Goal: Task Accomplishment & Management: Complete application form

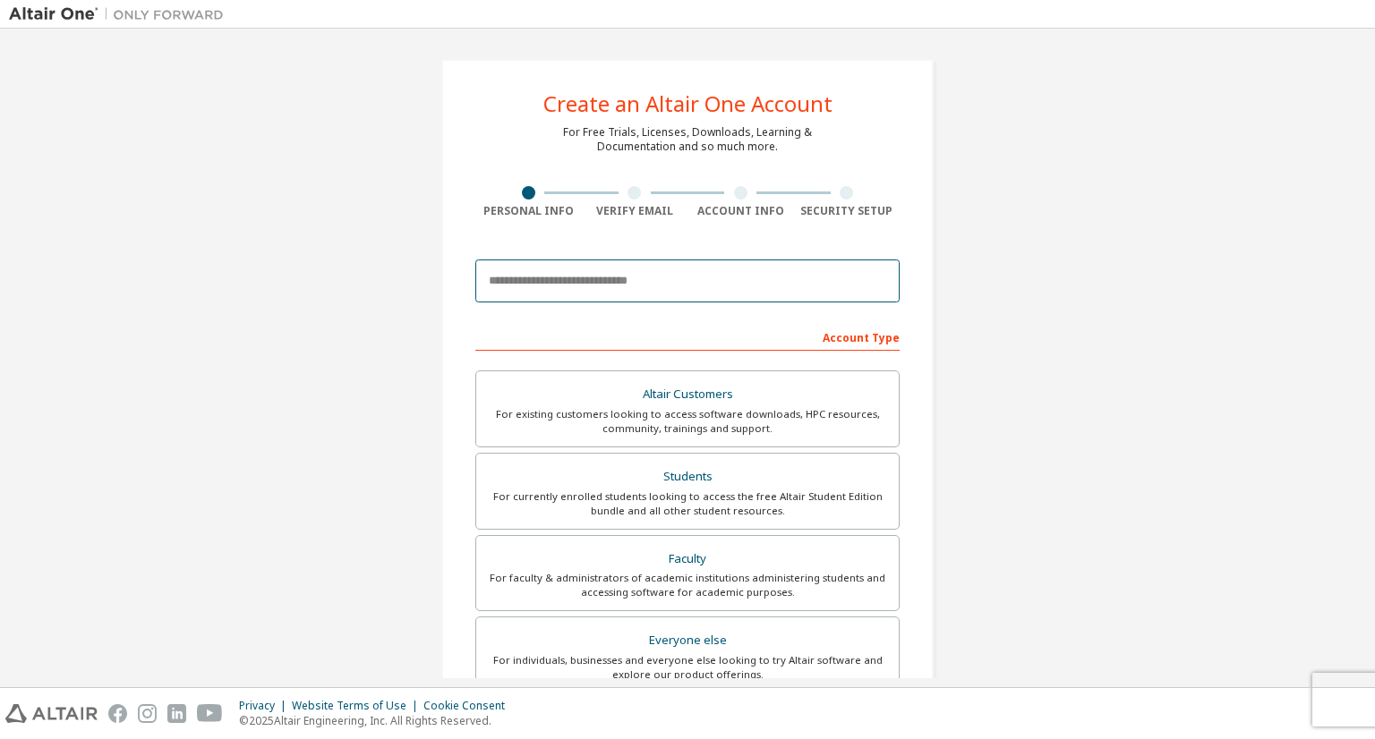
click at [702, 293] on input "email" at bounding box center [687, 281] width 424 height 43
type input "**********"
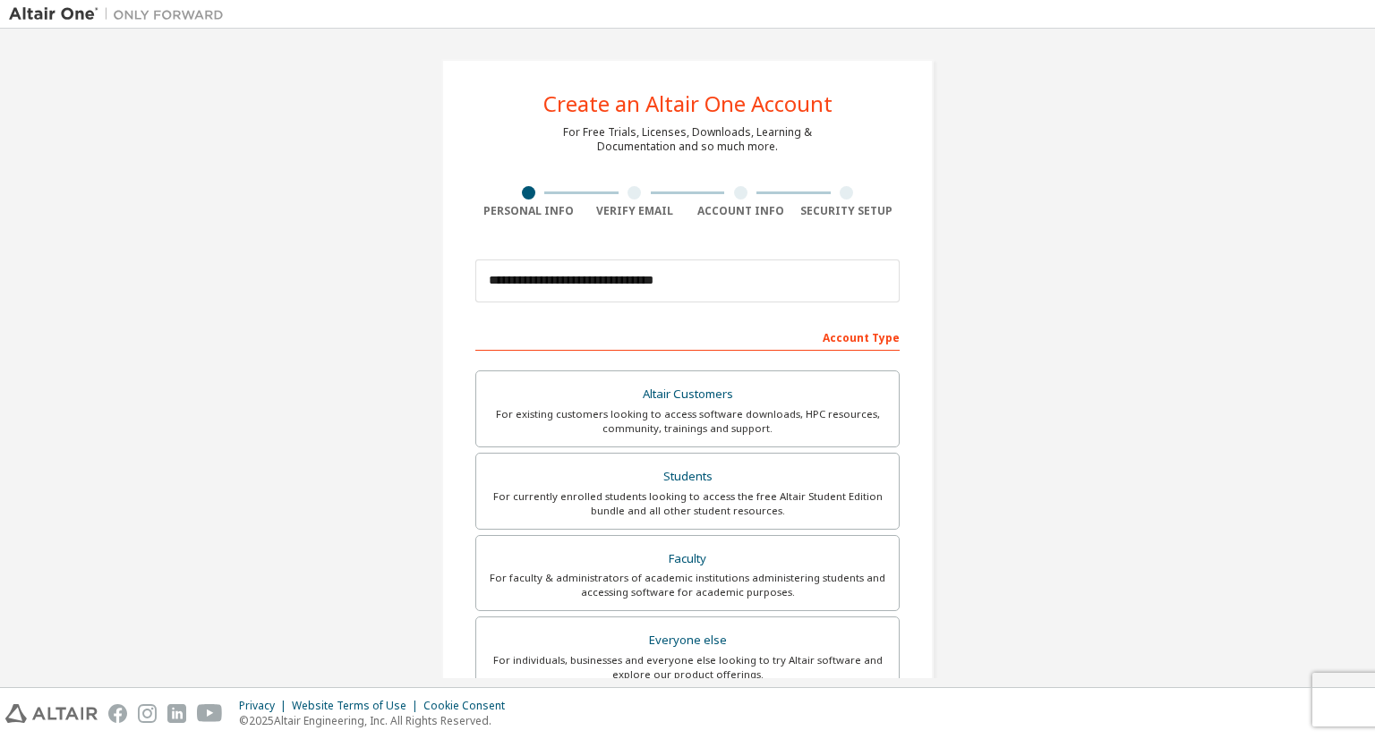
click at [749, 337] on div "Account Type" at bounding box center [687, 336] width 424 height 29
click at [705, 334] on div "Account Type" at bounding box center [687, 336] width 424 height 29
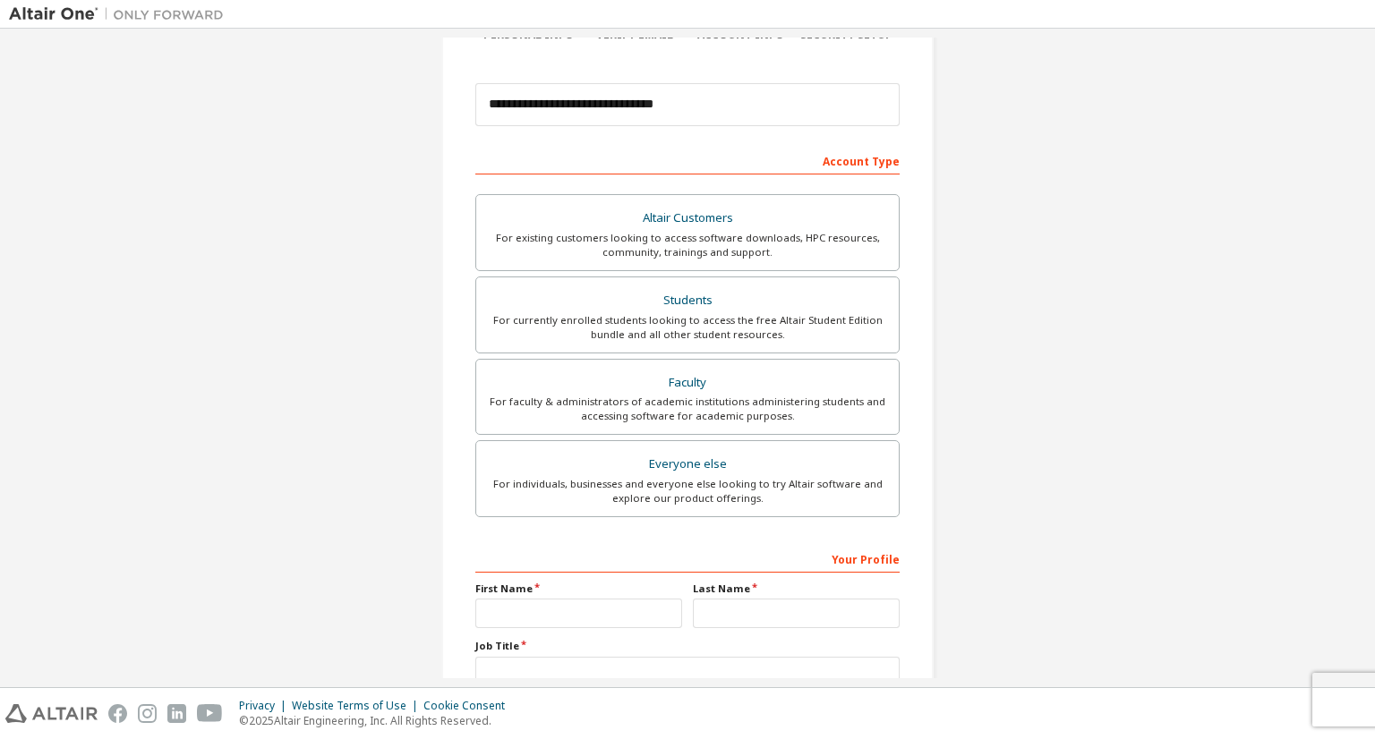
scroll to position [179, 0]
click at [731, 329] on div "For currently enrolled students looking to access the free Altair Student Editi…" at bounding box center [687, 325] width 401 height 29
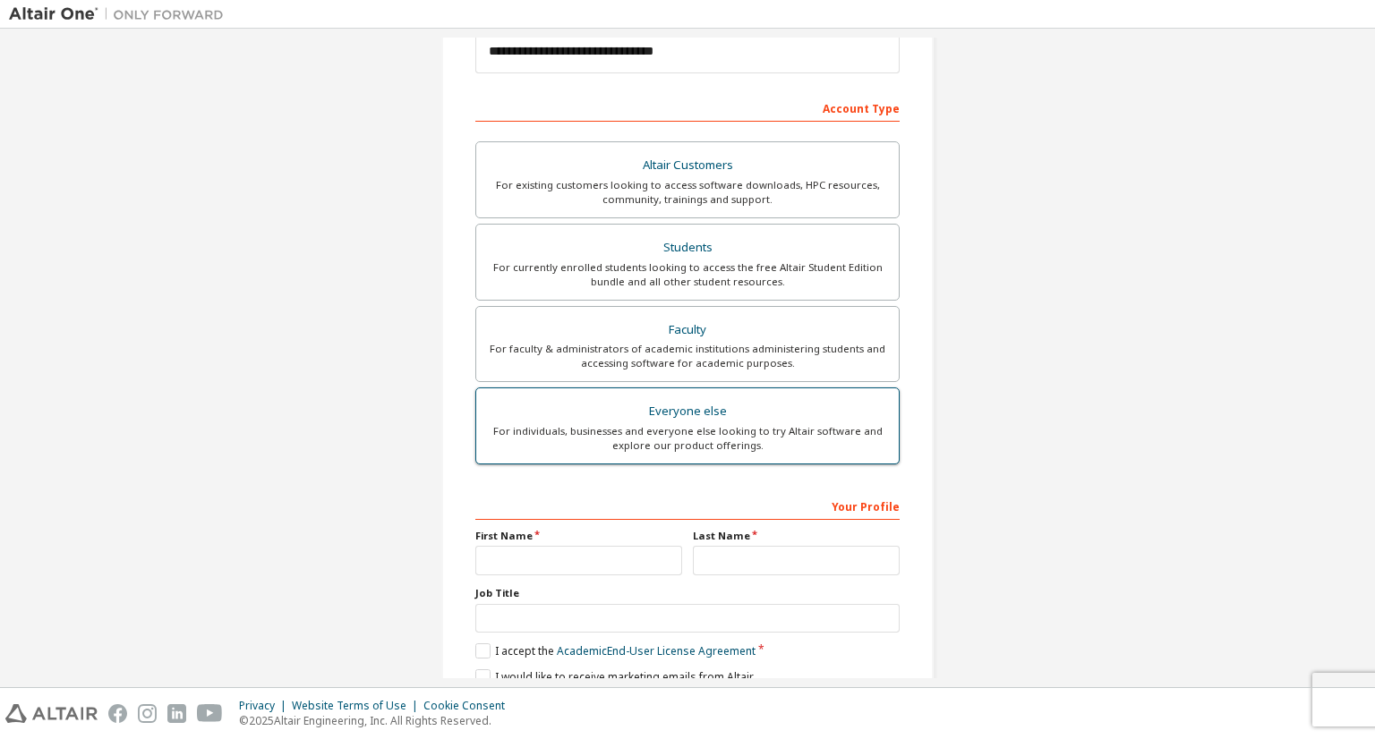
scroll to position [268, 0]
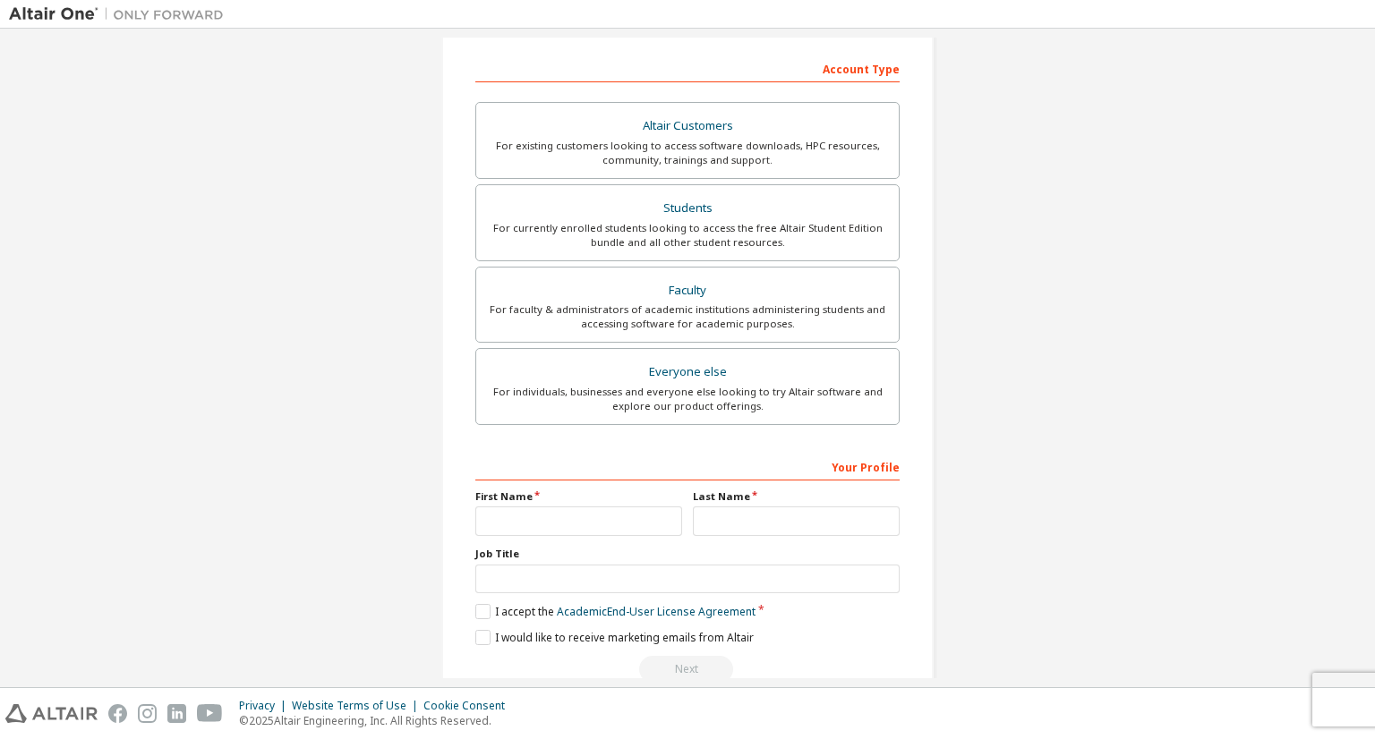
click at [662, 464] on div "Your Profile" at bounding box center [687, 466] width 424 height 29
click at [599, 512] on input "text" at bounding box center [578, 521] width 207 height 30
type input "********"
click at [716, 515] on input "text" at bounding box center [796, 521] width 207 height 30
type input "******"
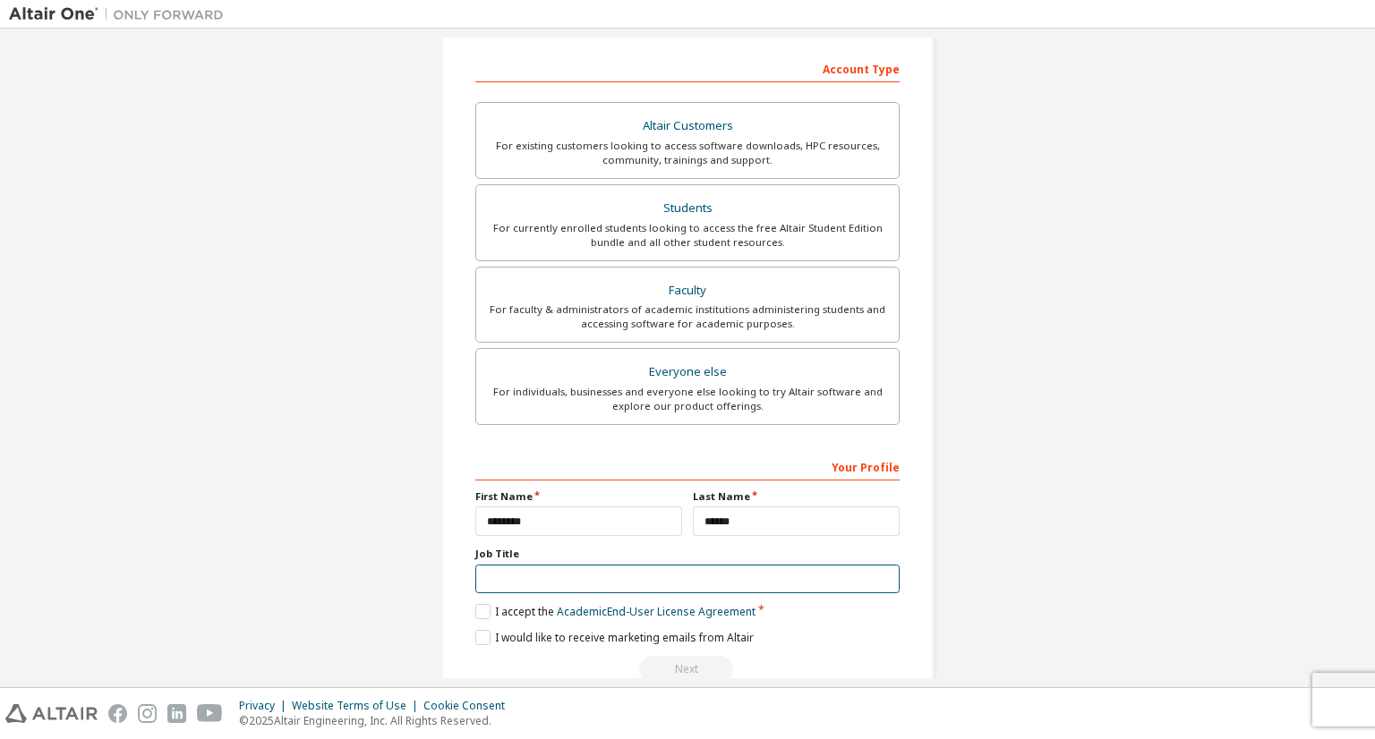
click at [542, 571] on input "text" at bounding box center [687, 580] width 424 height 30
type input "*******"
click at [485, 606] on label "I accept the Academic End-User License Agreement" at bounding box center [615, 611] width 280 height 15
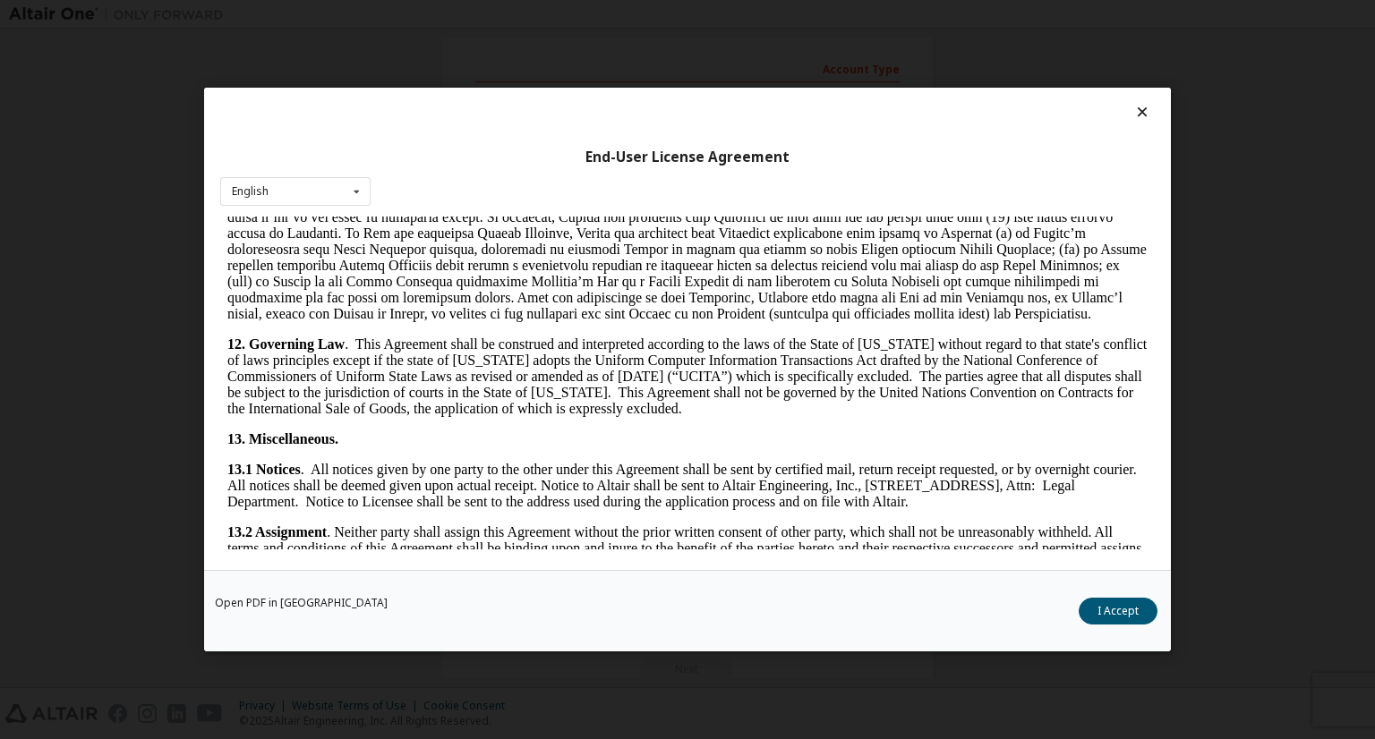
scroll to position [2935, 0]
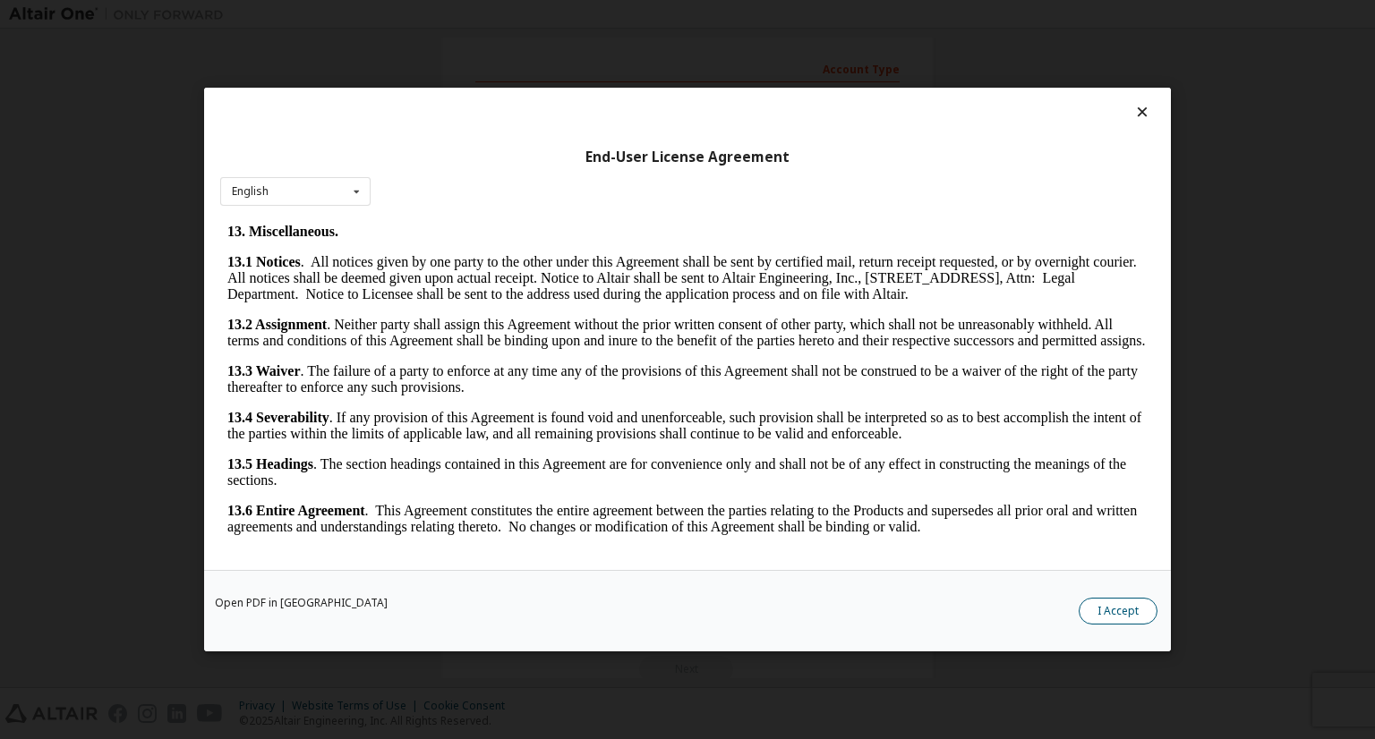
click at [1117, 603] on button "I Accept" at bounding box center [1117, 611] width 79 height 27
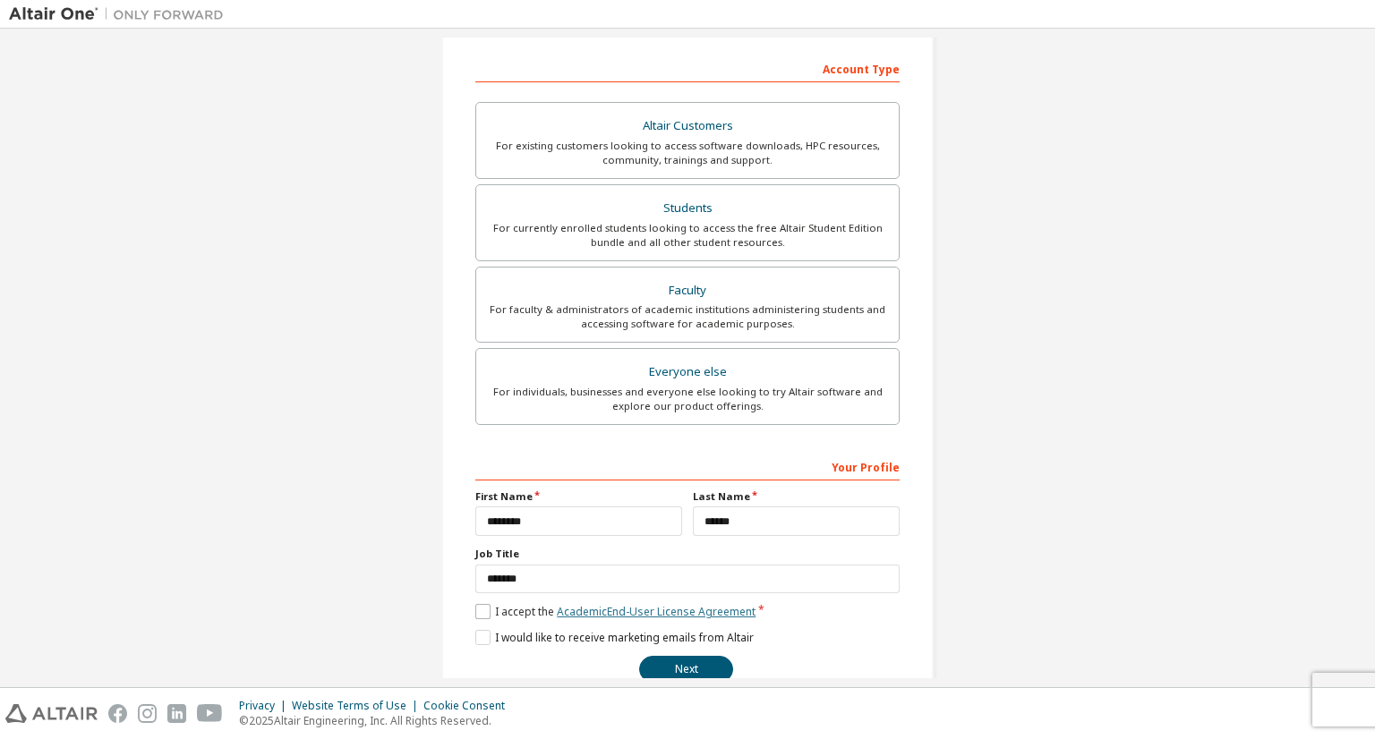
scroll to position [303, 0]
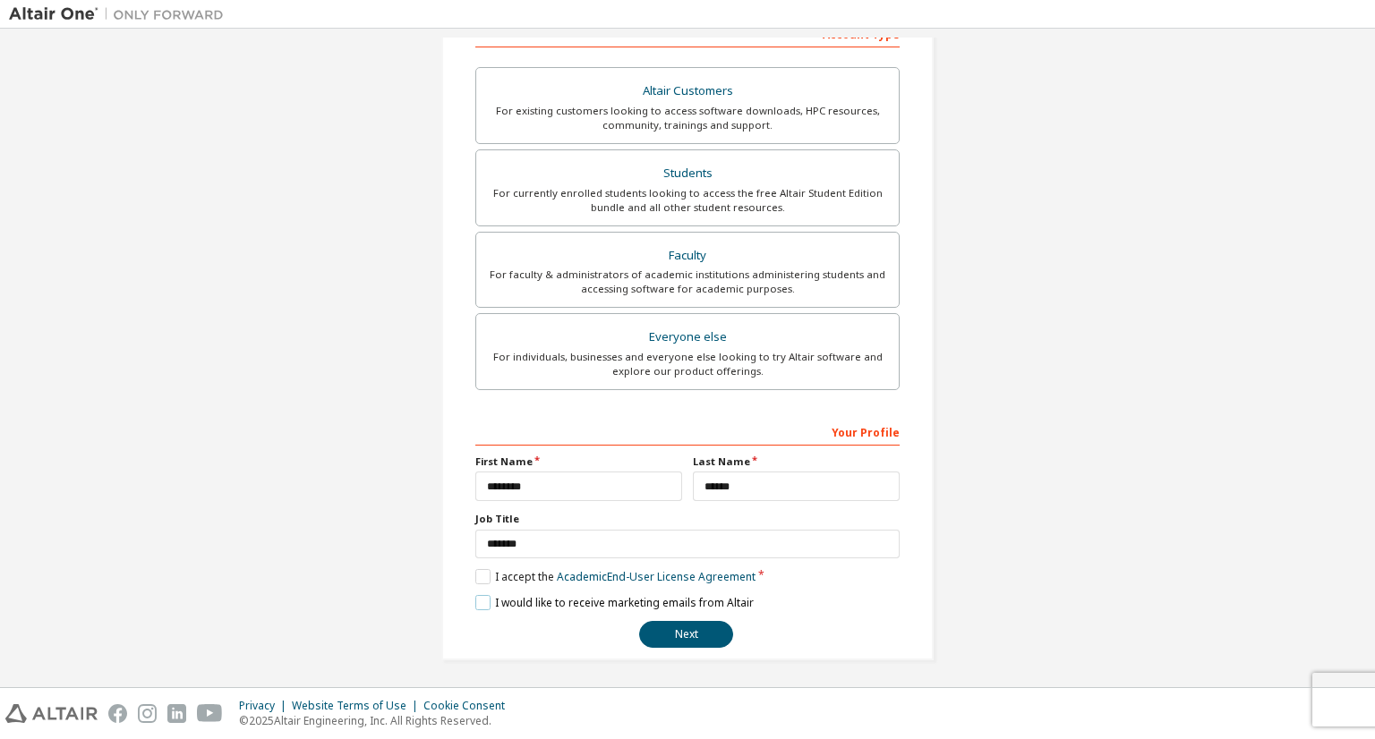
drag, startPoint x: 490, startPoint y: 600, endPoint x: 575, endPoint y: 606, distance: 85.2
click at [575, 606] on label "I would like to receive marketing emails from Altair" at bounding box center [614, 602] width 278 height 15
click at [687, 630] on button "Next" at bounding box center [686, 634] width 94 height 27
click at [702, 621] on div "Next" at bounding box center [687, 634] width 424 height 27
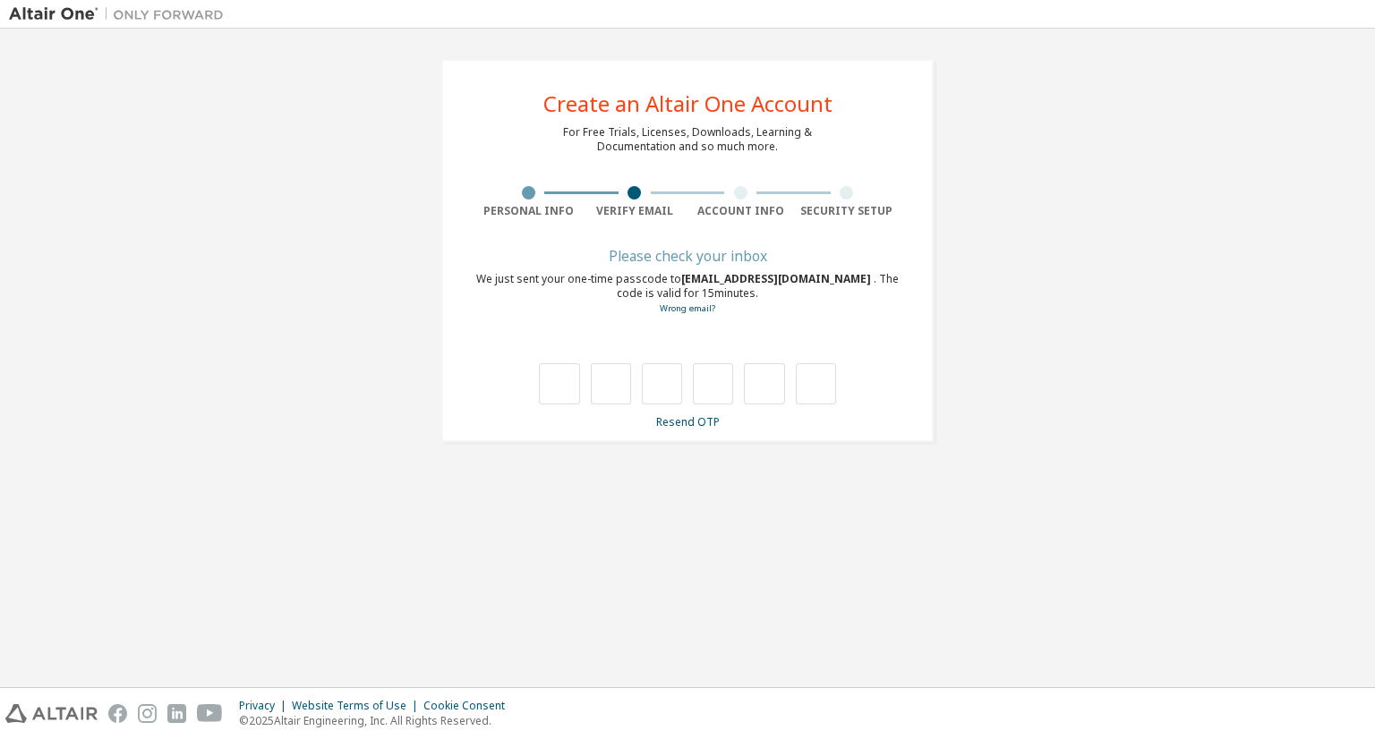
scroll to position [0, 0]
type input "*"
click at [591, 386] on input "*" at bounding box center [611, 383] width 40 height 41
type input "*"
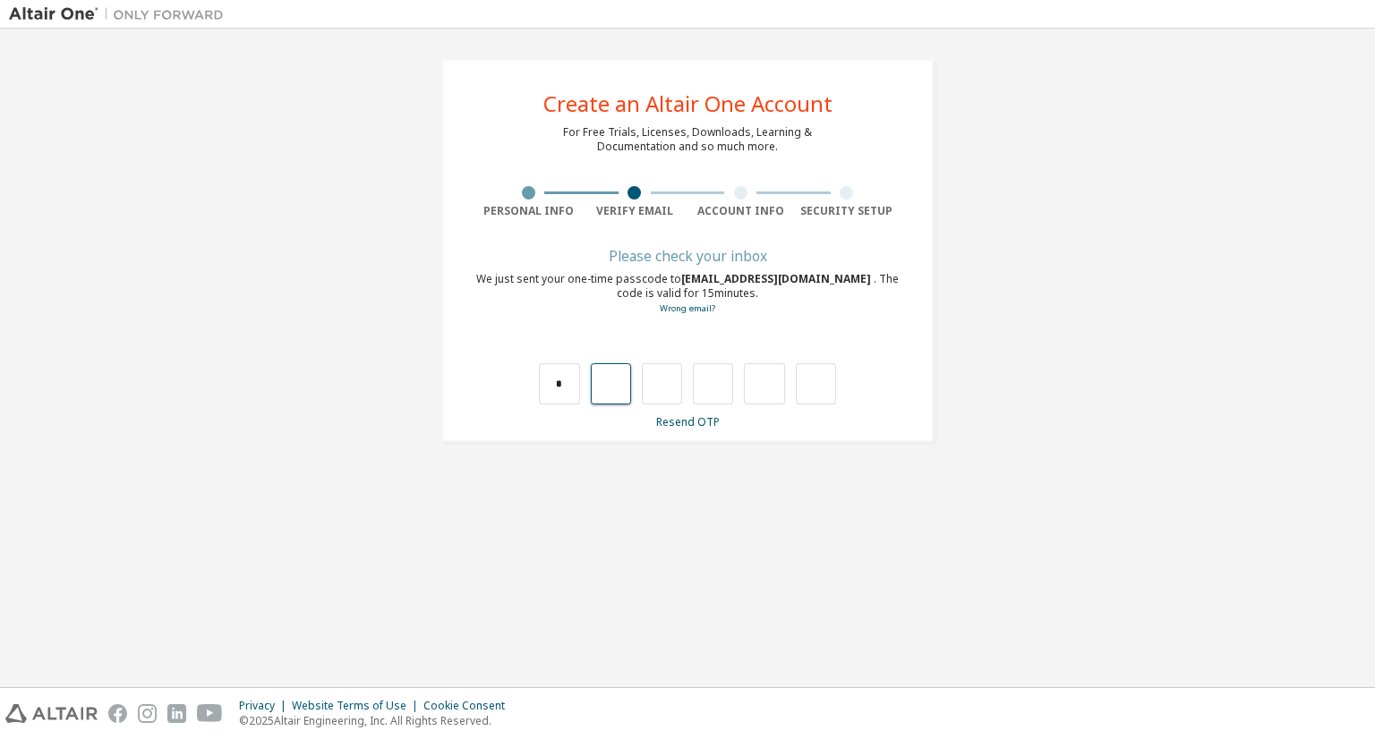
type input "*"
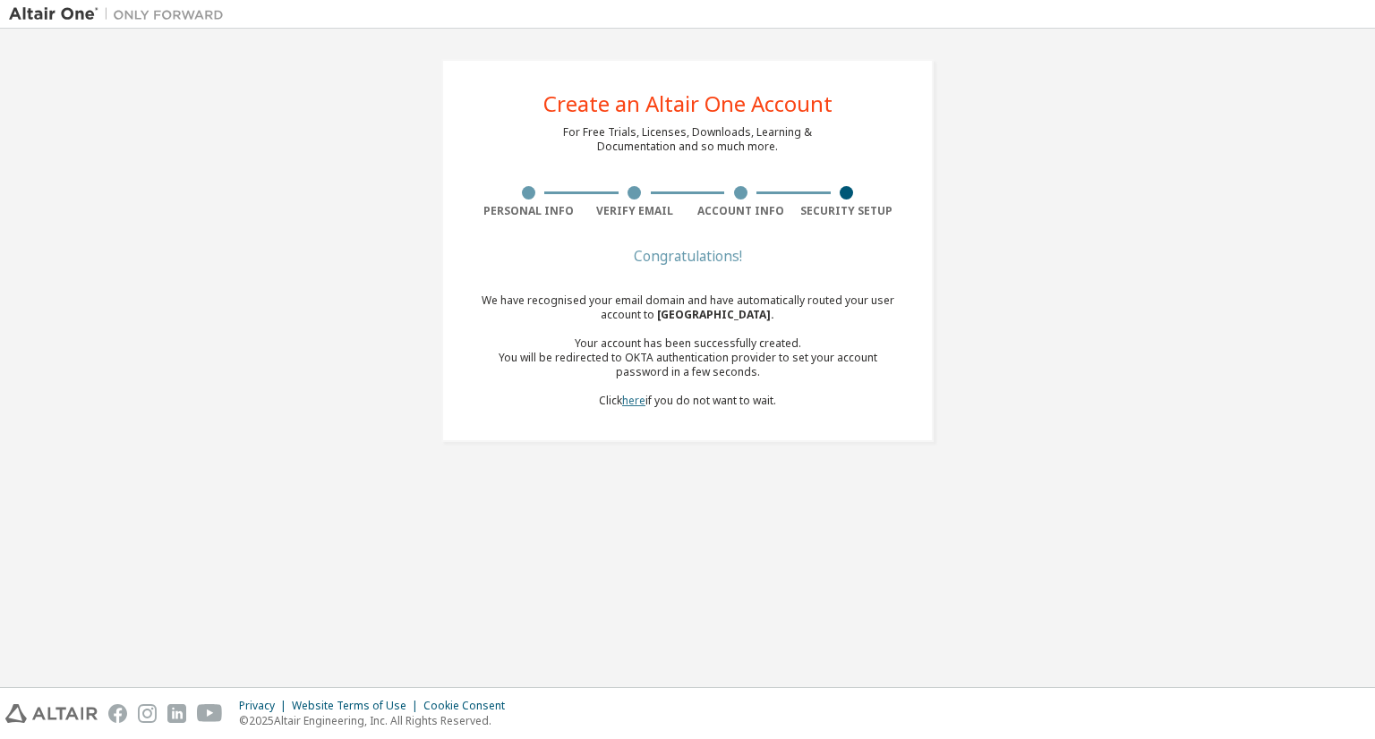
click at [643, 405] on link "here" at bounding box center [633, 400] width 23 height 15
